Goal: Check status: Check status

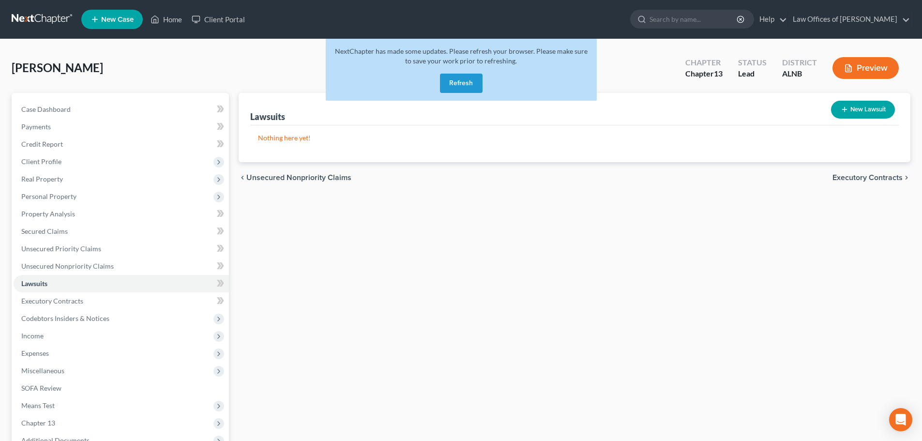
click at [463, 82] on button "Refresh" at bounding box center [461, 83] width 43 height 19
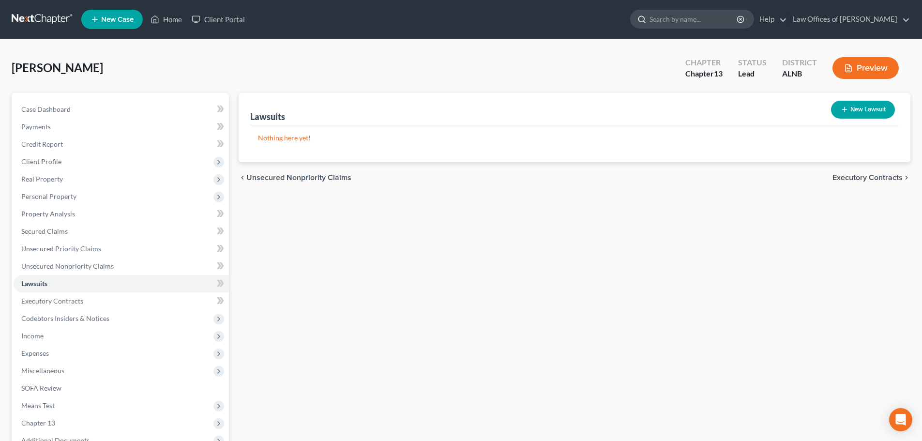
click at [712, 18] on input "search" at bounding box center [694, 19] width 89 height 18
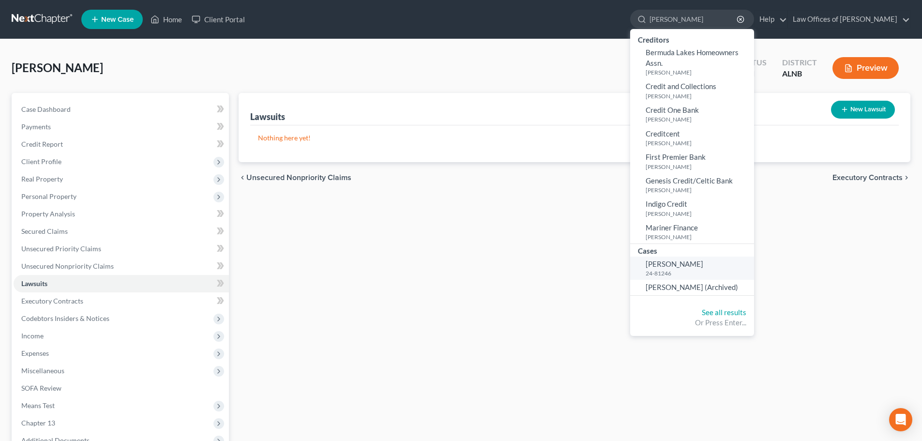
type input "Ellison"
click at [677, 264] on span "Ellison, Reta" at bounding box center [675, 263] width 58 height 9
select select "3"
select select "4"
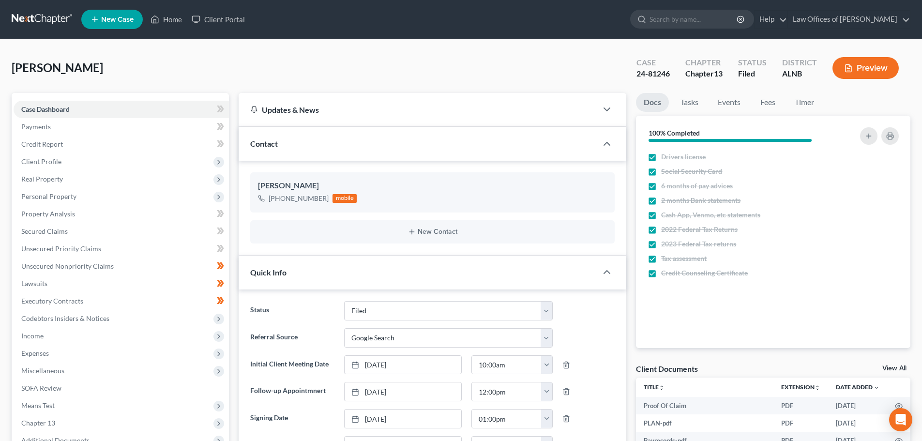
drag, startPoint x: 888, startPoint y: 367, endPoint x: 884, endPoint y: 364, distance: 5.5
click at [888, 367] on link "View All" at bounding box center [894, 368] width 24 height 7
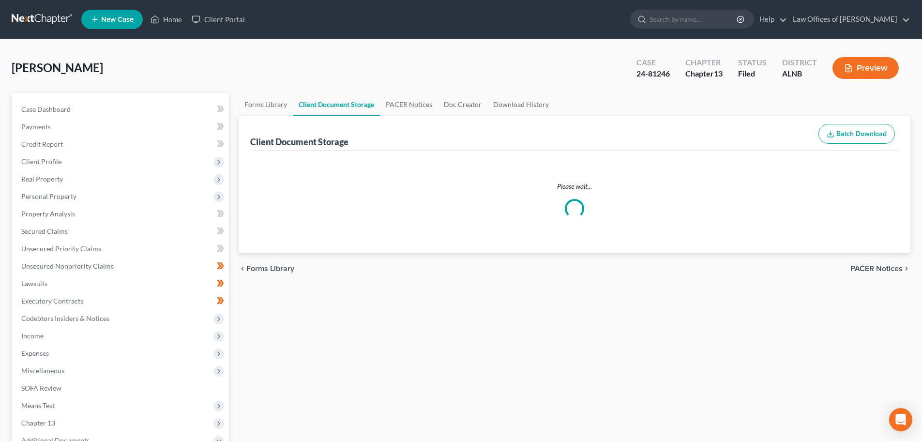
select select "23"
select select "5"
select select "22"
select select "19"
select select "10"
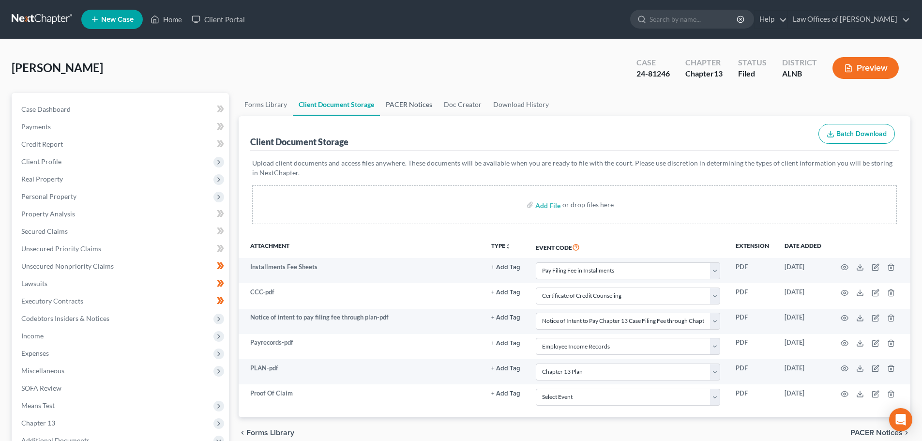
click at [418, 105] on link "PACER Notices" at bounding box center [409, 104] width 58 height 23
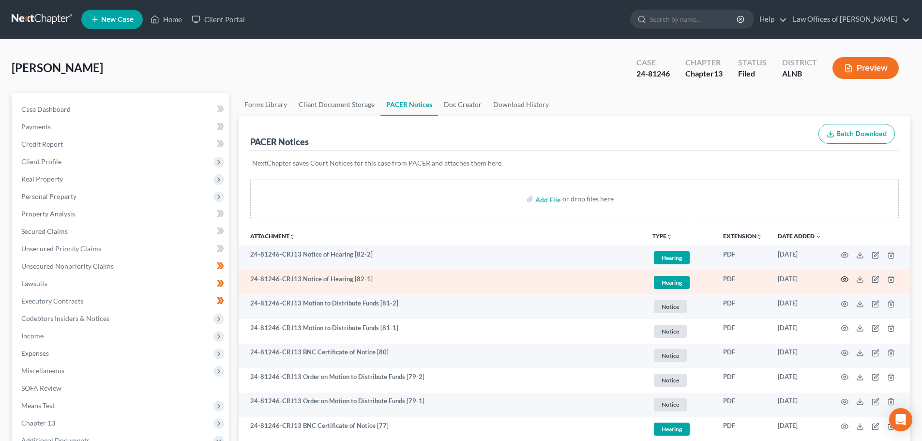
click at [845, 280] on icon "button" at bounding box center [845, 279] width 8 height 8
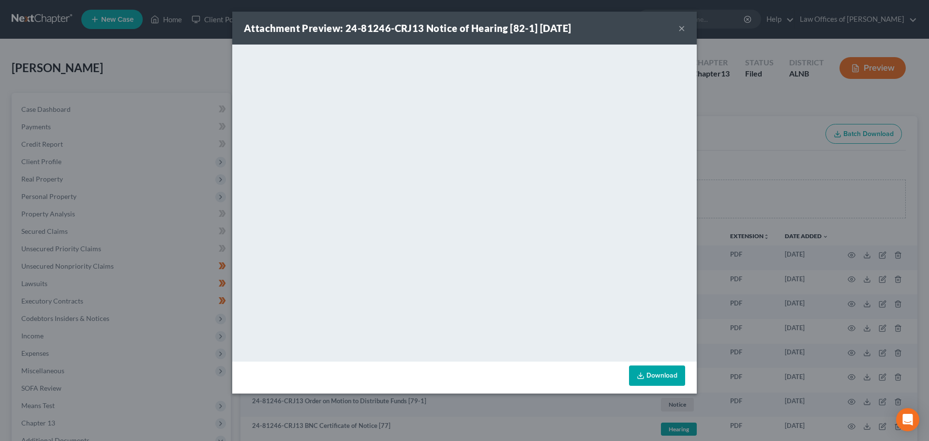
click at [682, 28] on button "×" at bounding box center [682, 28] width 7 height 12
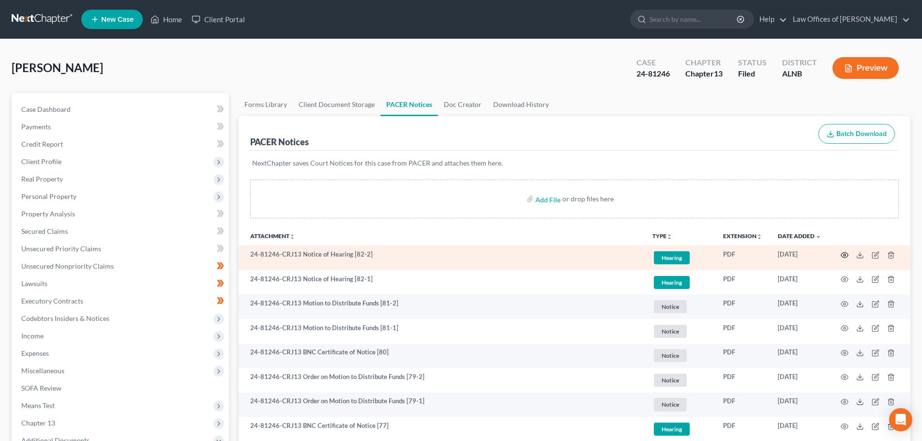
click at [844, 255] on circle "button" at bounding box center [845, 255] width 2 height 2
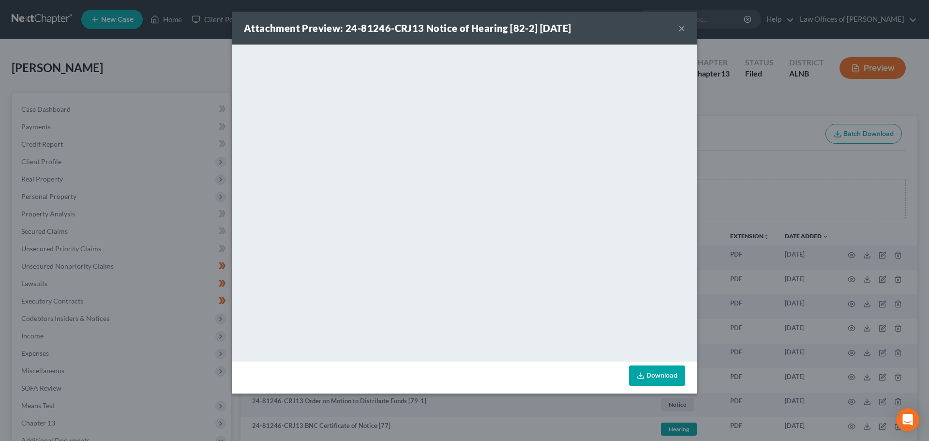
click at [680, 26] on button "×" at bounding box center [682, 28] width 7 height 12
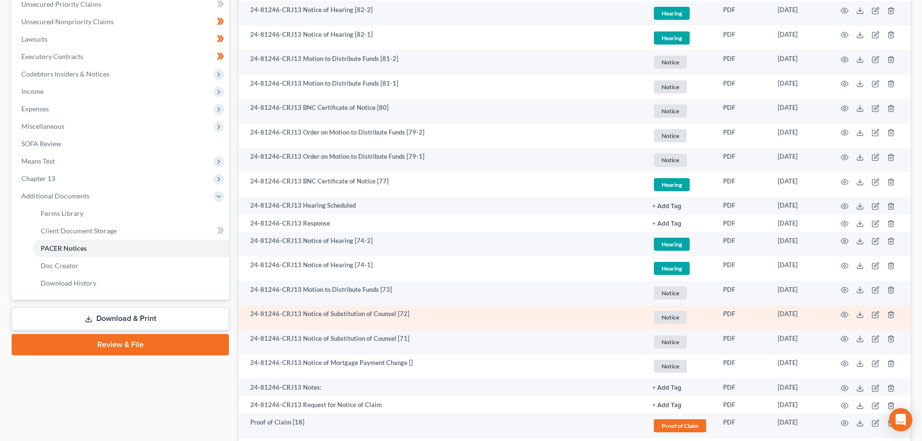
scroll to position [242, 0]
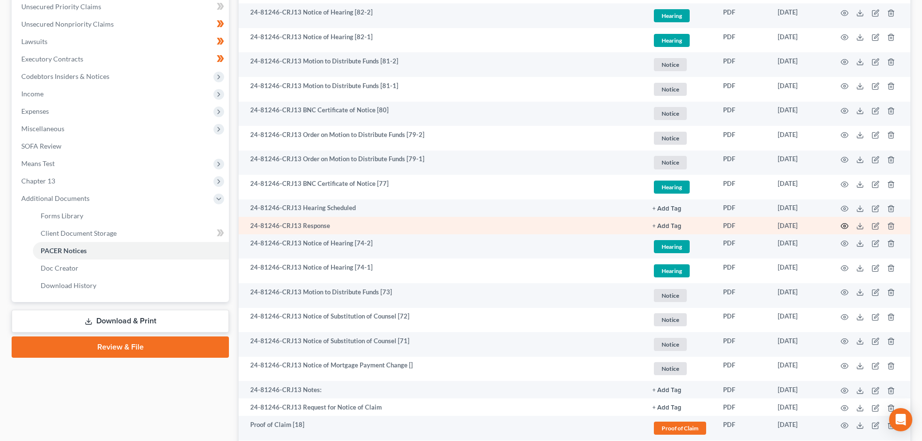
click at [843, 224] on icon "button" at bounding box center [844, 226] width 7 height 5
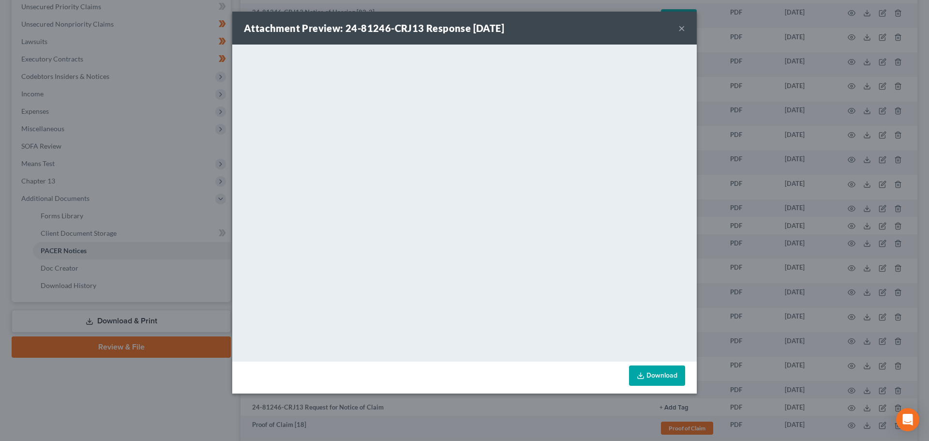
click at [683, 30] on button "×" at bounding box center [682, 28] width 7 height 12
